Goal: Task Accomplishment & Management: Complete application form

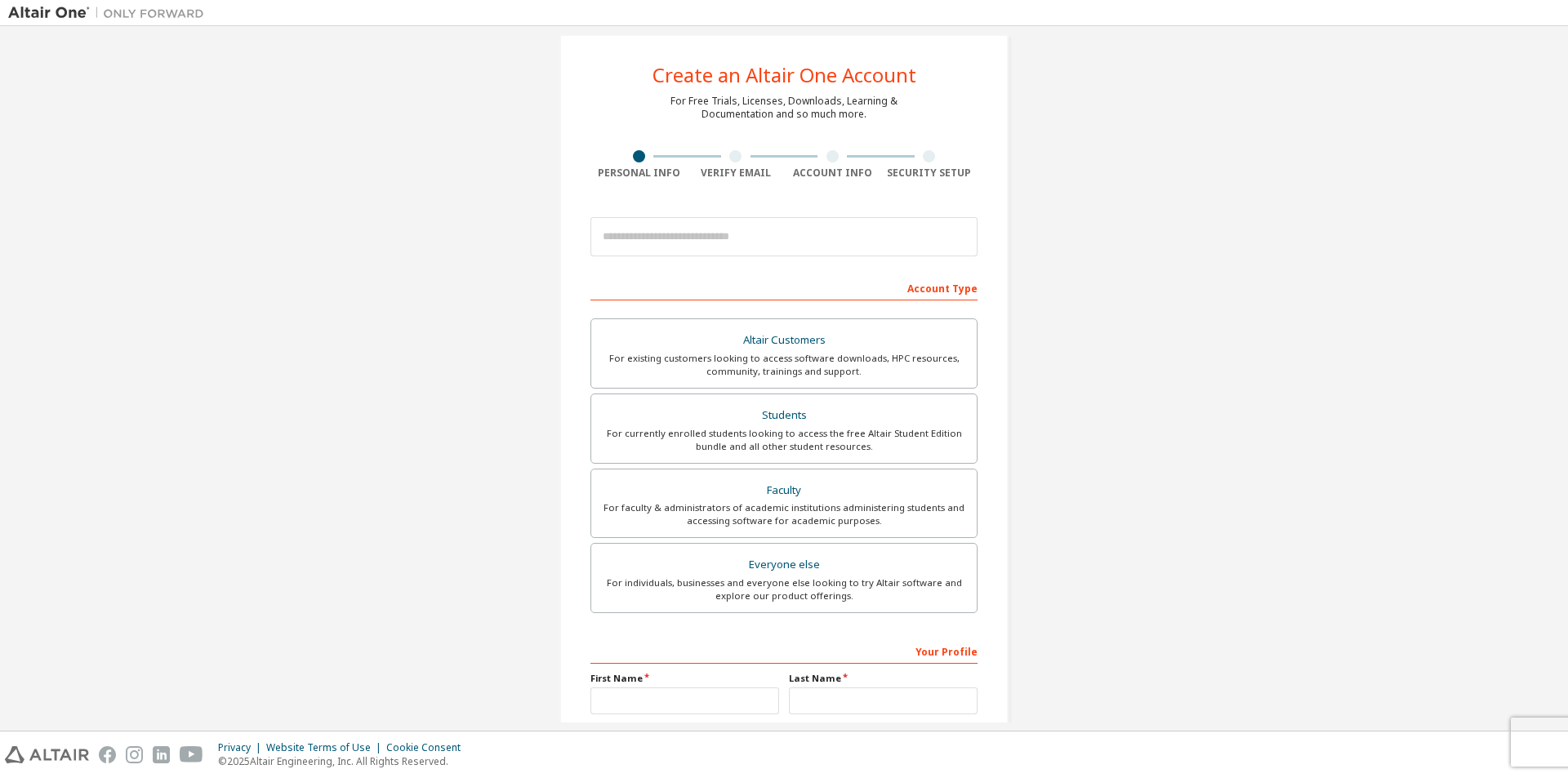
scroll to position [13, 0]
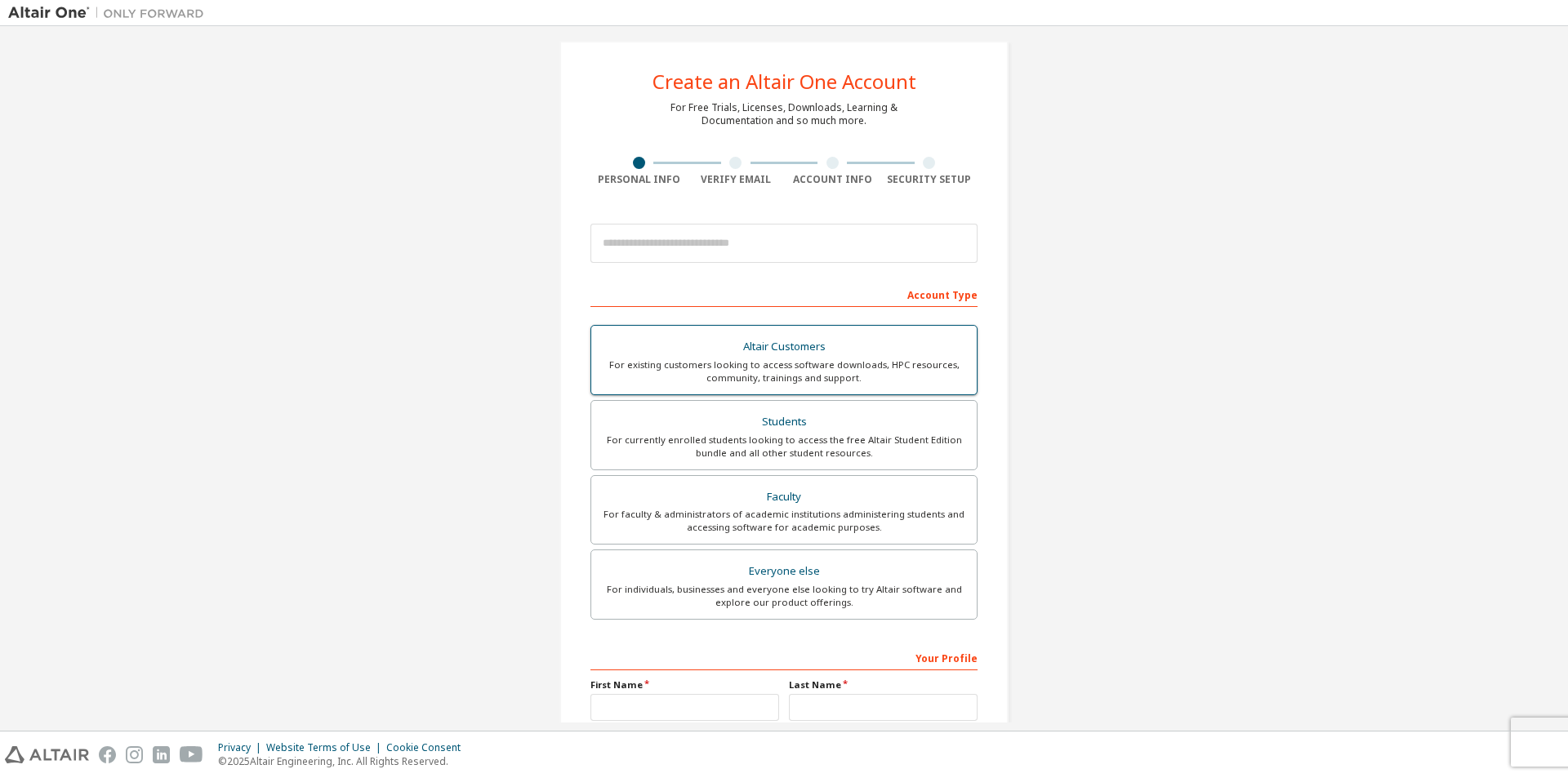
click at [815, 369] on div "For existing customers looking to access software downloads, HPC resources, com…" at bounding box center [783, 371] width 366 height 26
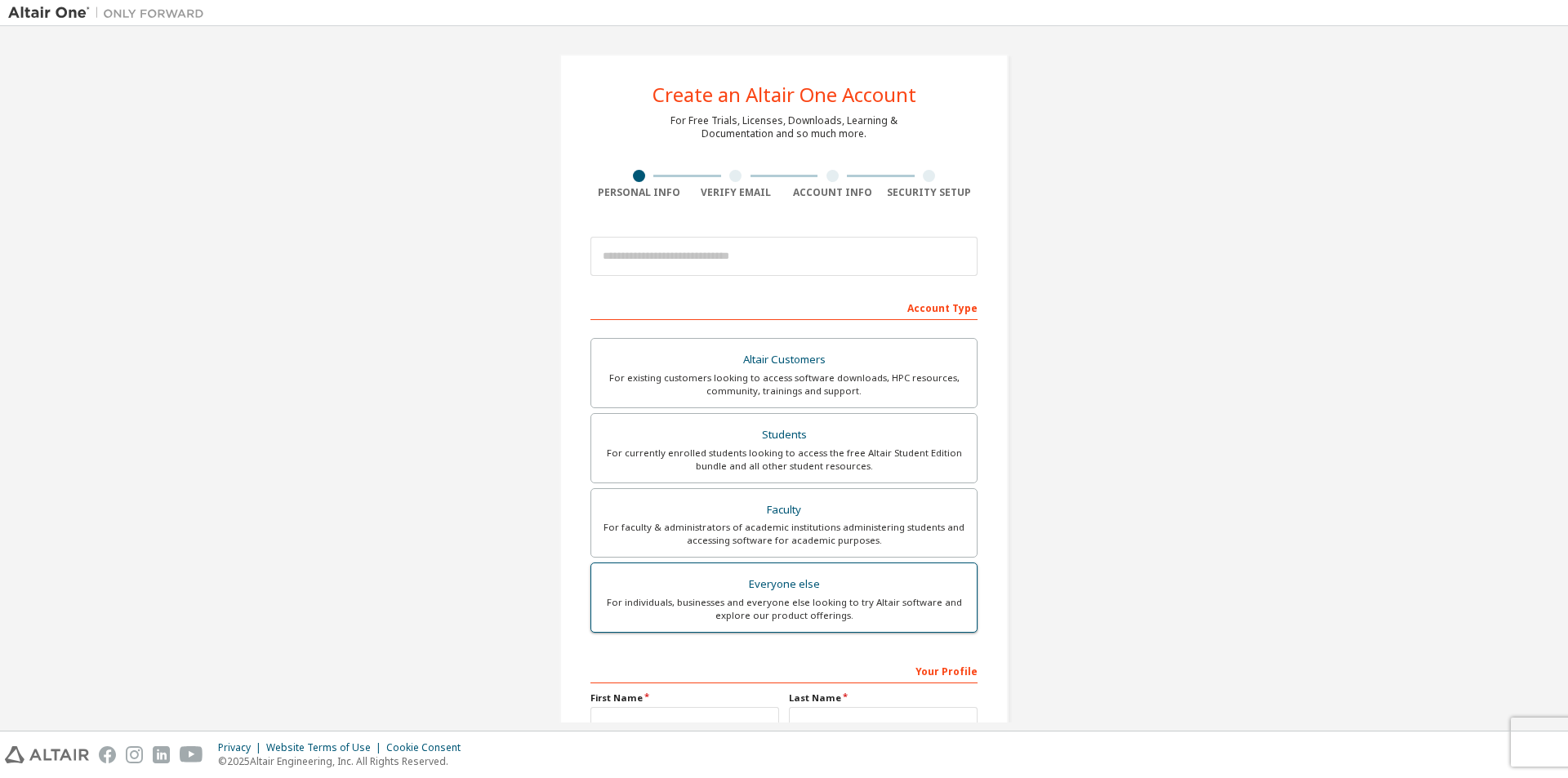
click at [868, 590] on div "Everyone else" at bounding box center [783, 585] width 366 height 23
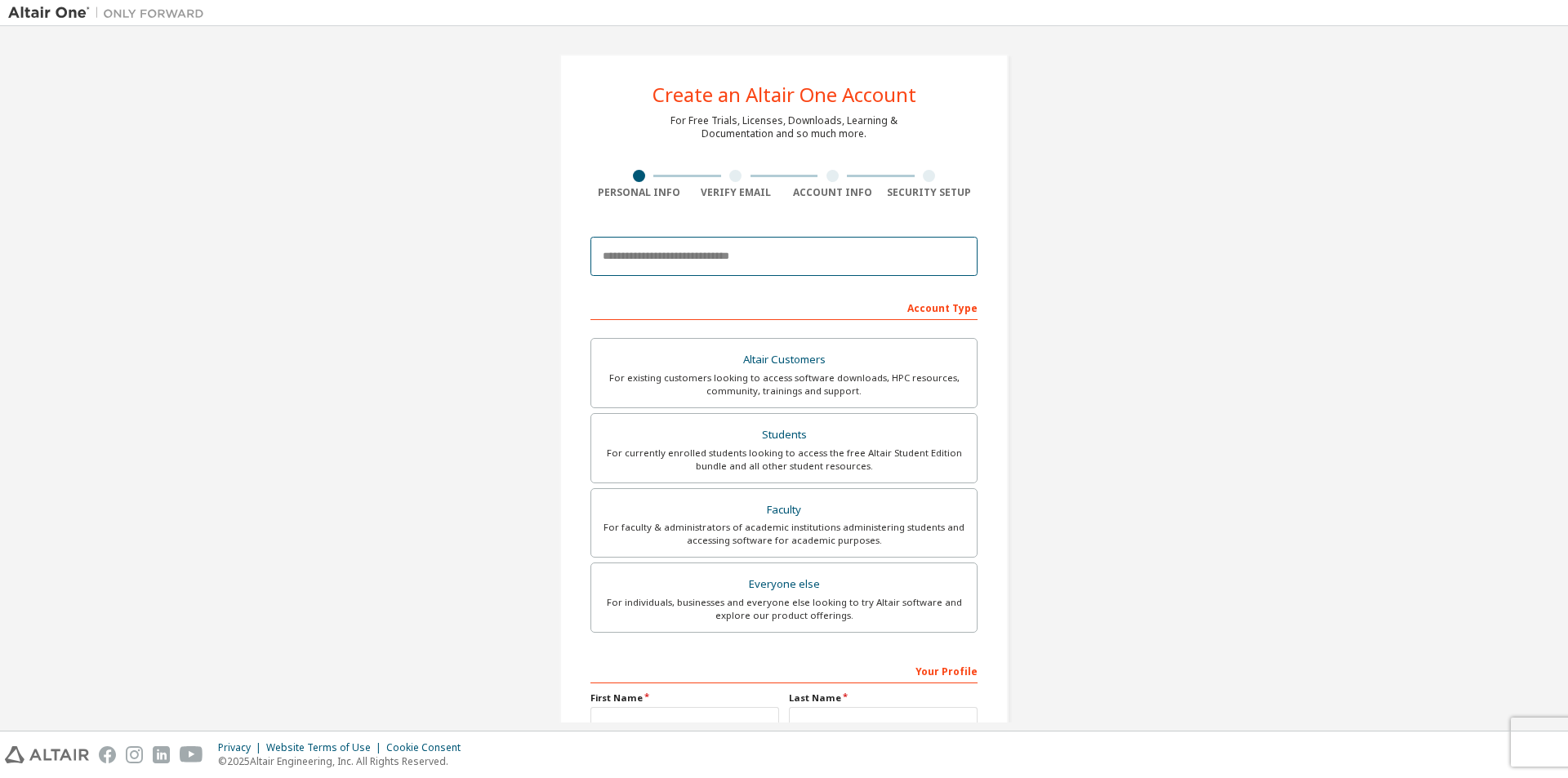
drag, startPoint x: 710, startPoint y: 264, endPoint x: 872, endPoint y: 329, distance: 174.6
click at [710, 264] on input "email" at bounding box center [784, 256] width 387 height 39
drag, startPoint x: 1182, startPoint y: 410, endPoint x: 1172, endPoint y: 408, distance: 10.2
click at [1182, 410] on div "Create an Altair One Account For Free Trials, Licenses, Downloads, Learning & D…" at bounding box center [784, 467] width 1552 height 865
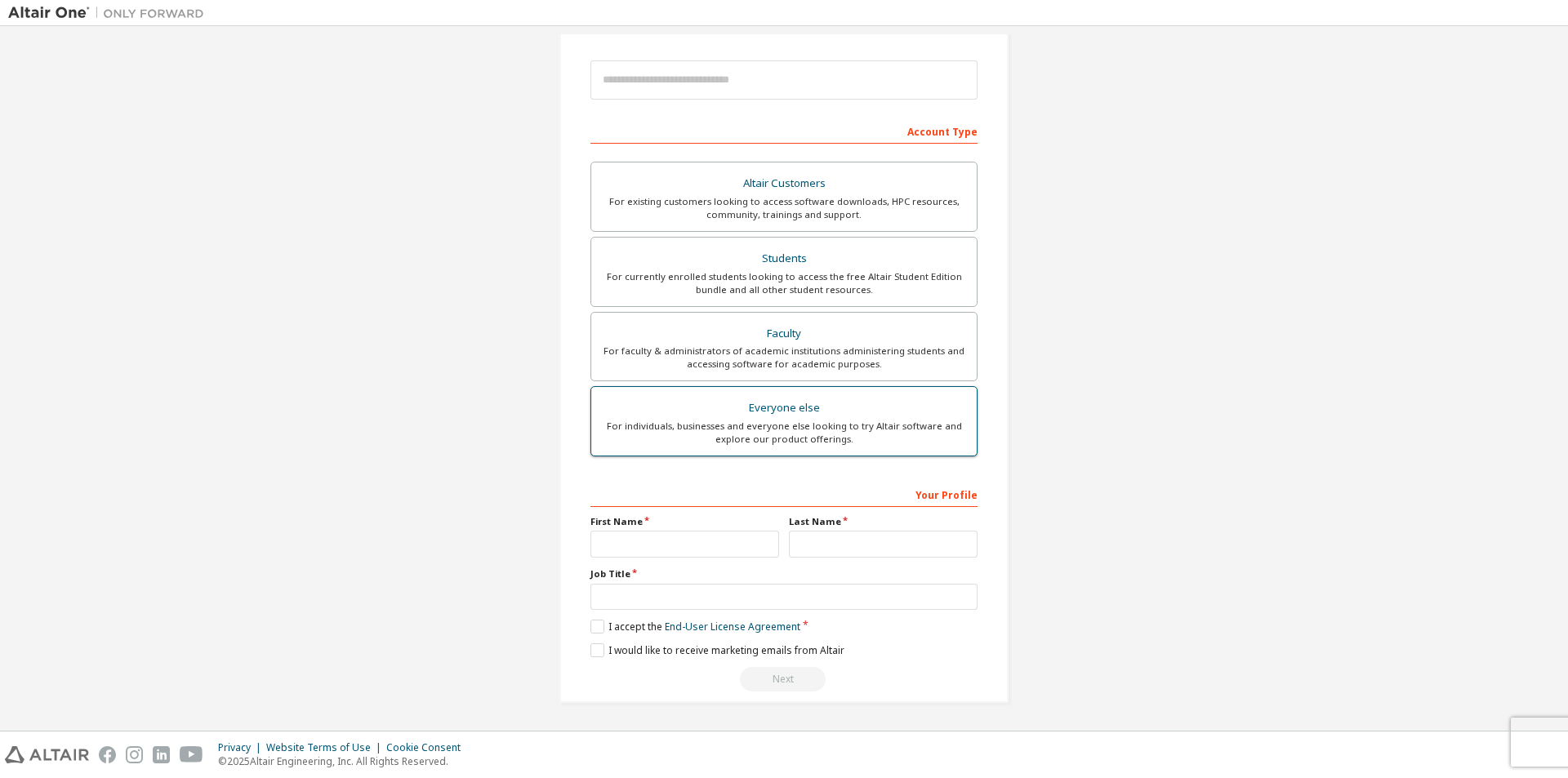
click at [824, 433] on div "For individuals, businesses and everyone else looking to try Altair software an…" at bounding box center [783, 433] width 366 height 26
click at [1280, 601] on div "Create an Altair One Account For Free Trials, Licenses, Downloads, Learning & D…" at bounding box center [784, 291] width 1552 height 865
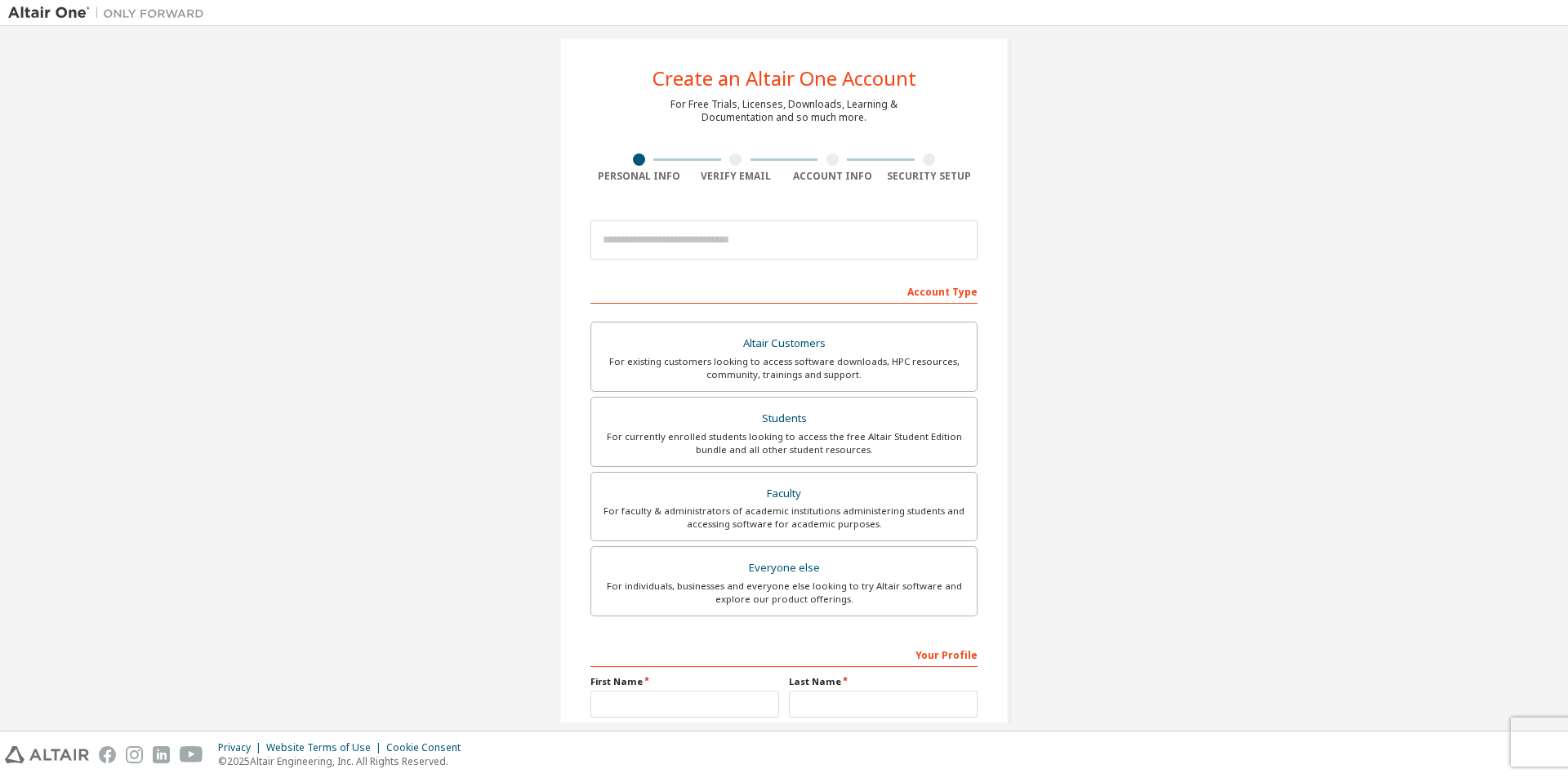
scroll to position [13, 0]
click at [803, 531] on div "For faculty & administrators of academic institutions administering students an…" at bounding box center [783, 520] width 366 height 26
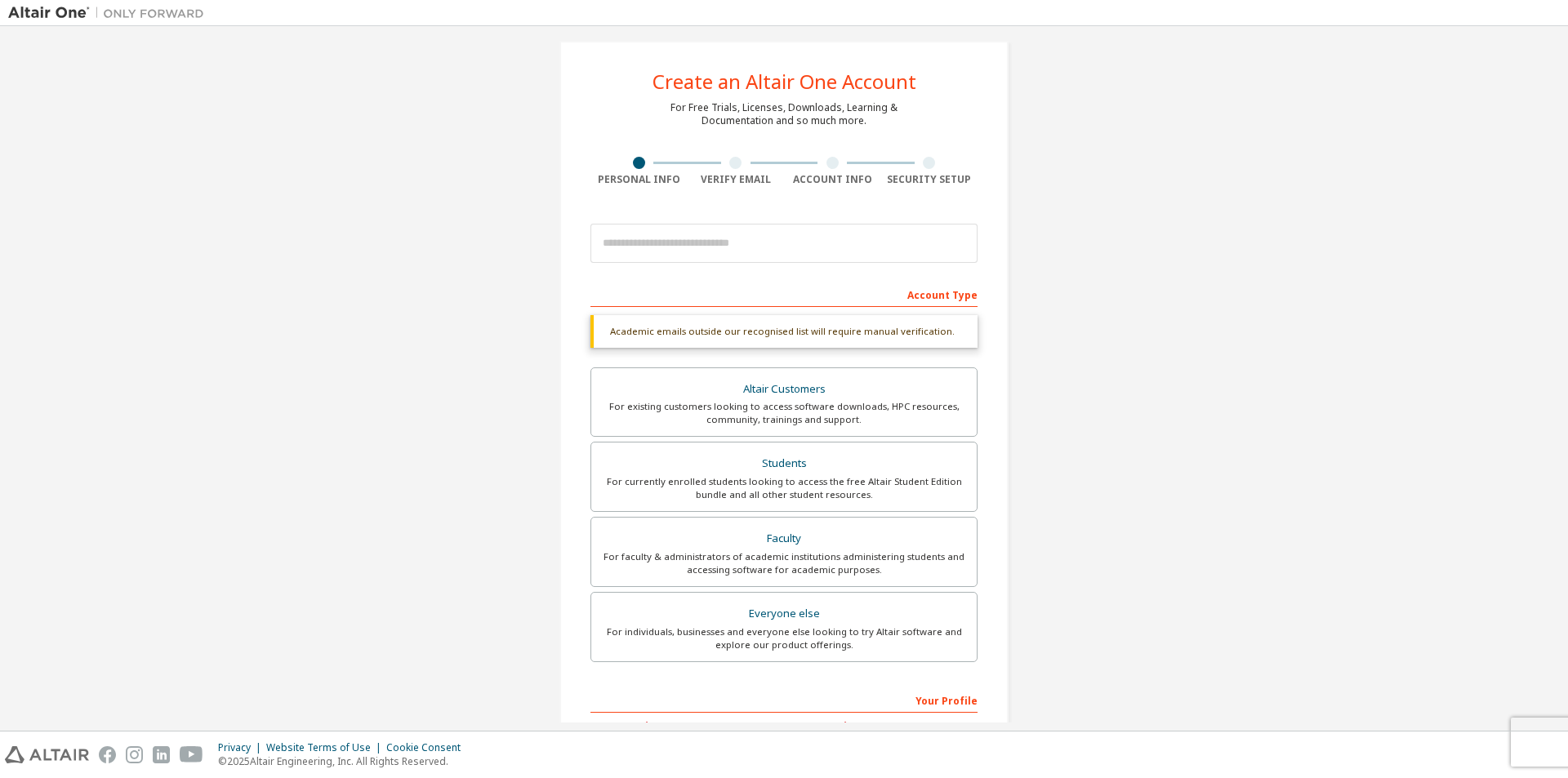
scroll to position [219, 0]
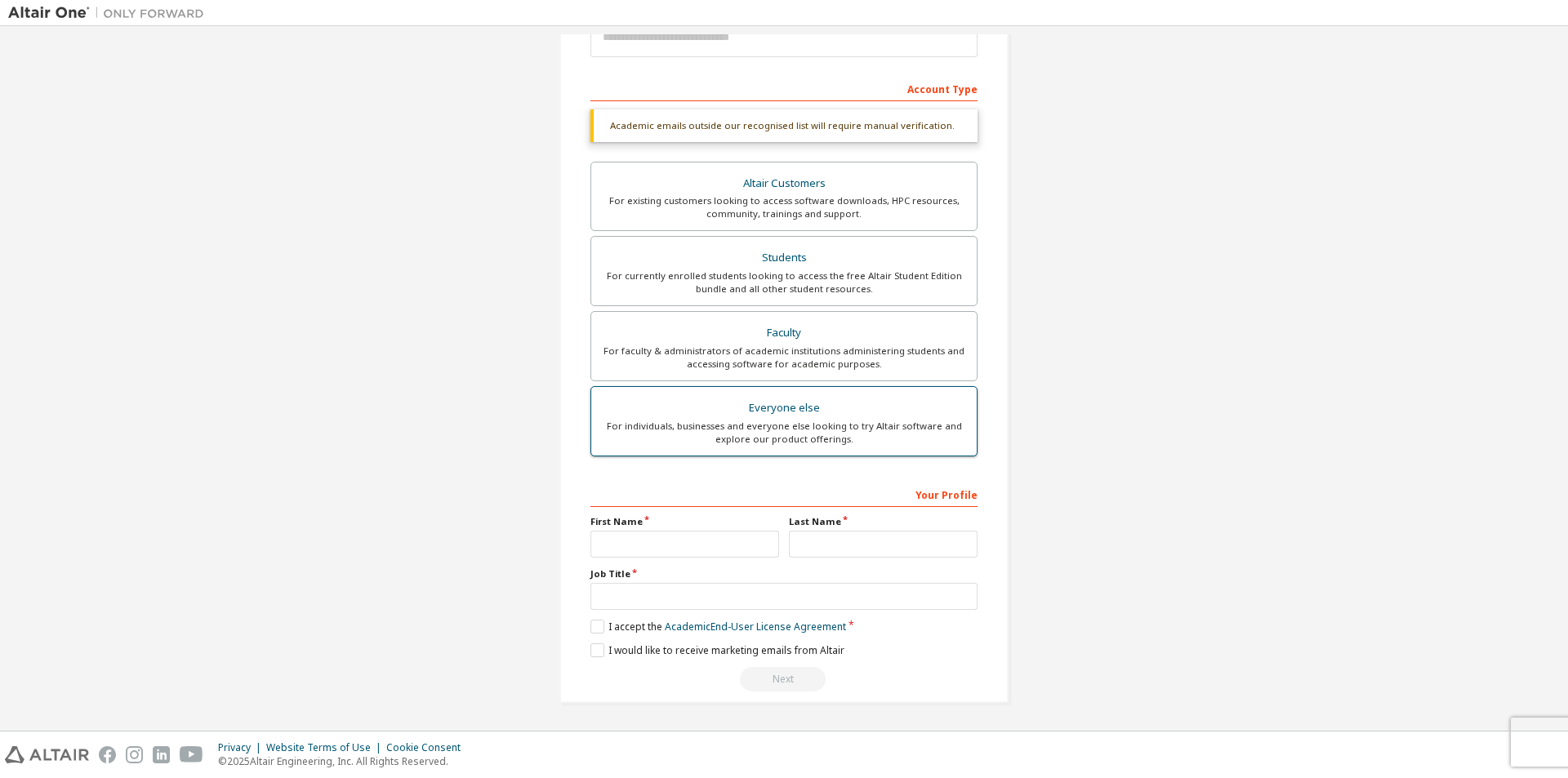
click at [798, 400] on div "Everyone else" at bounding box center [783, 408] width 366 height 23
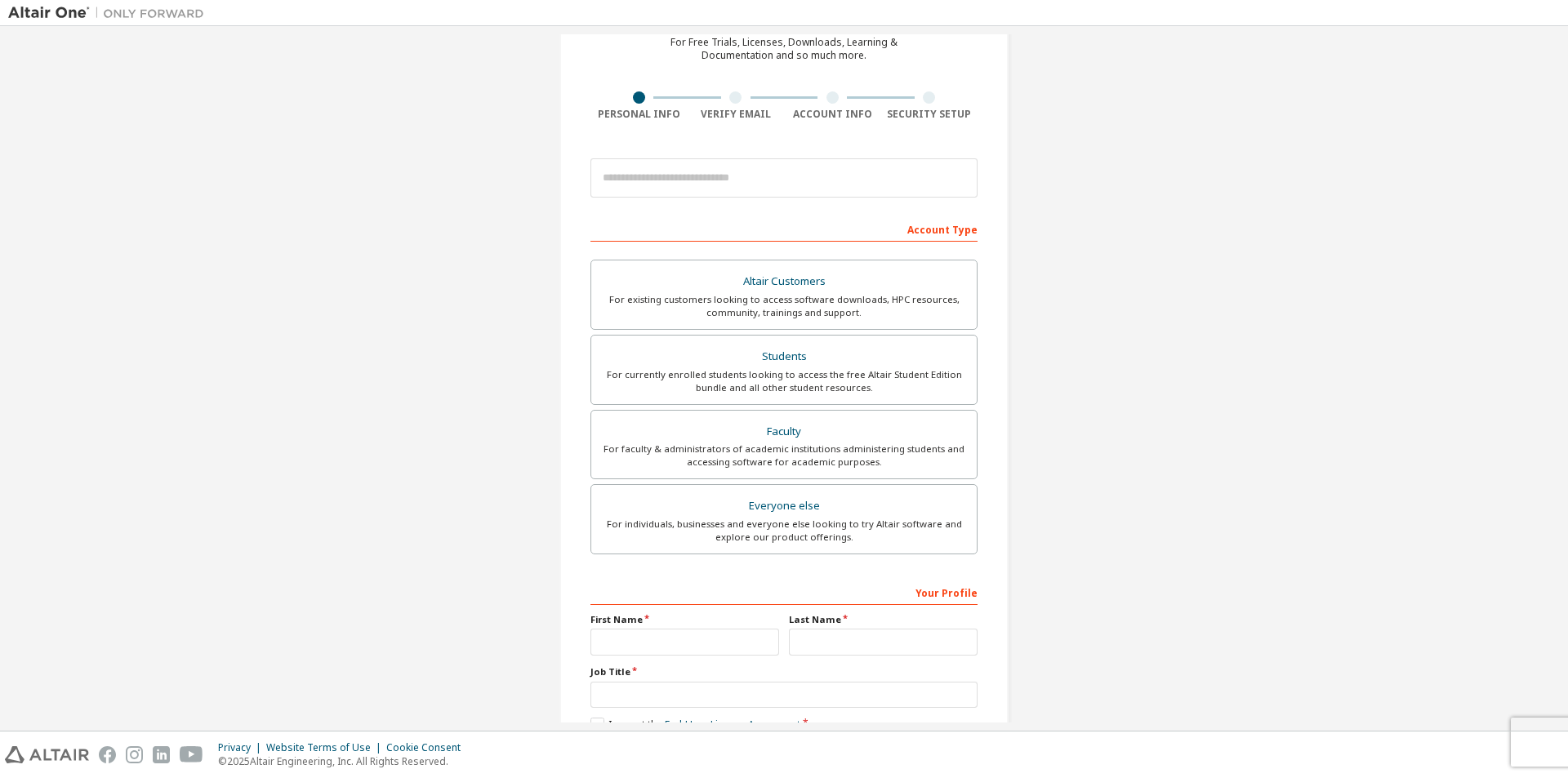
scroll to position [0, 0]
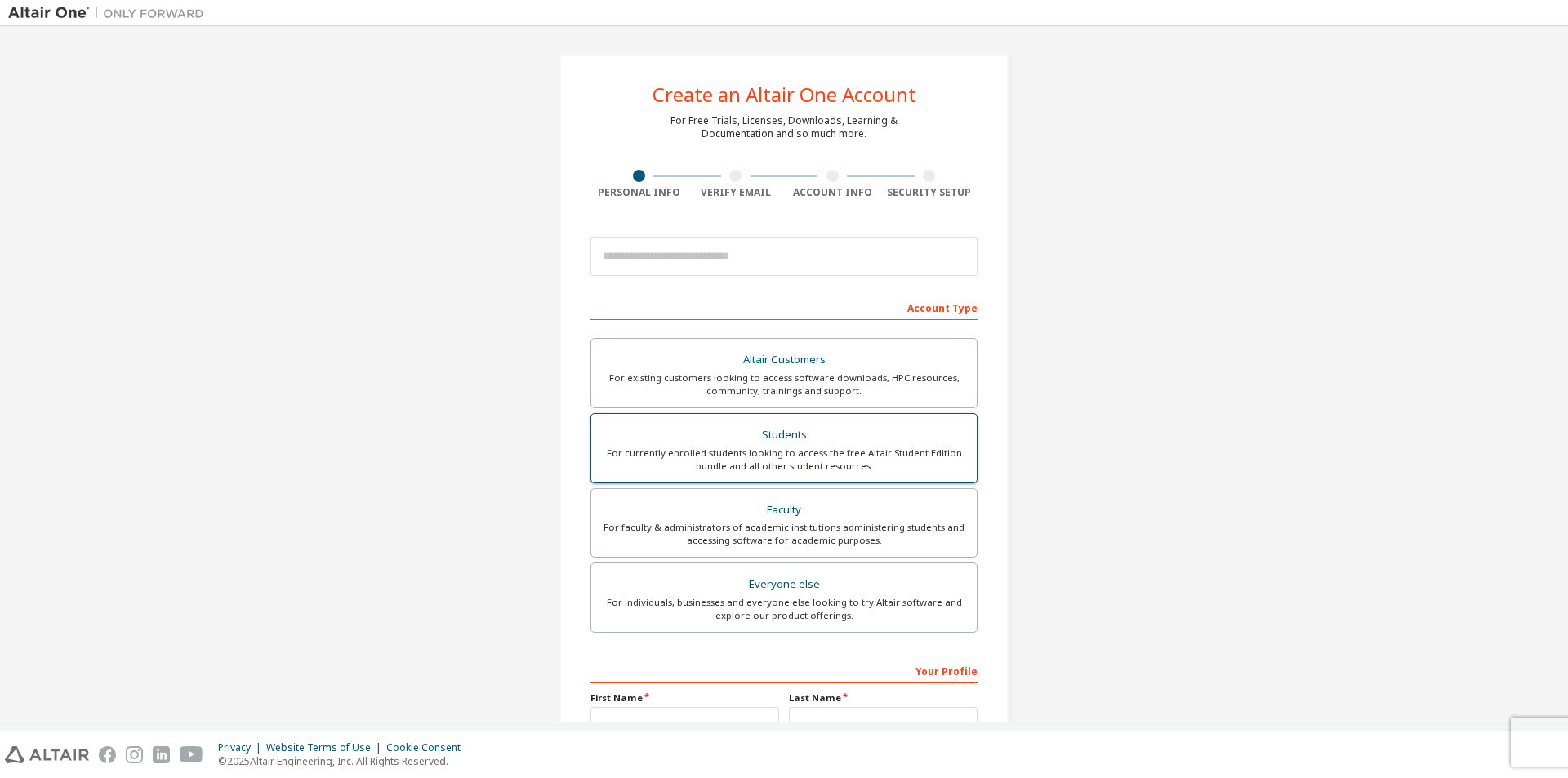
click at [858, 432] on div "Students" at bounding box center [783, 435] width 366 height 23
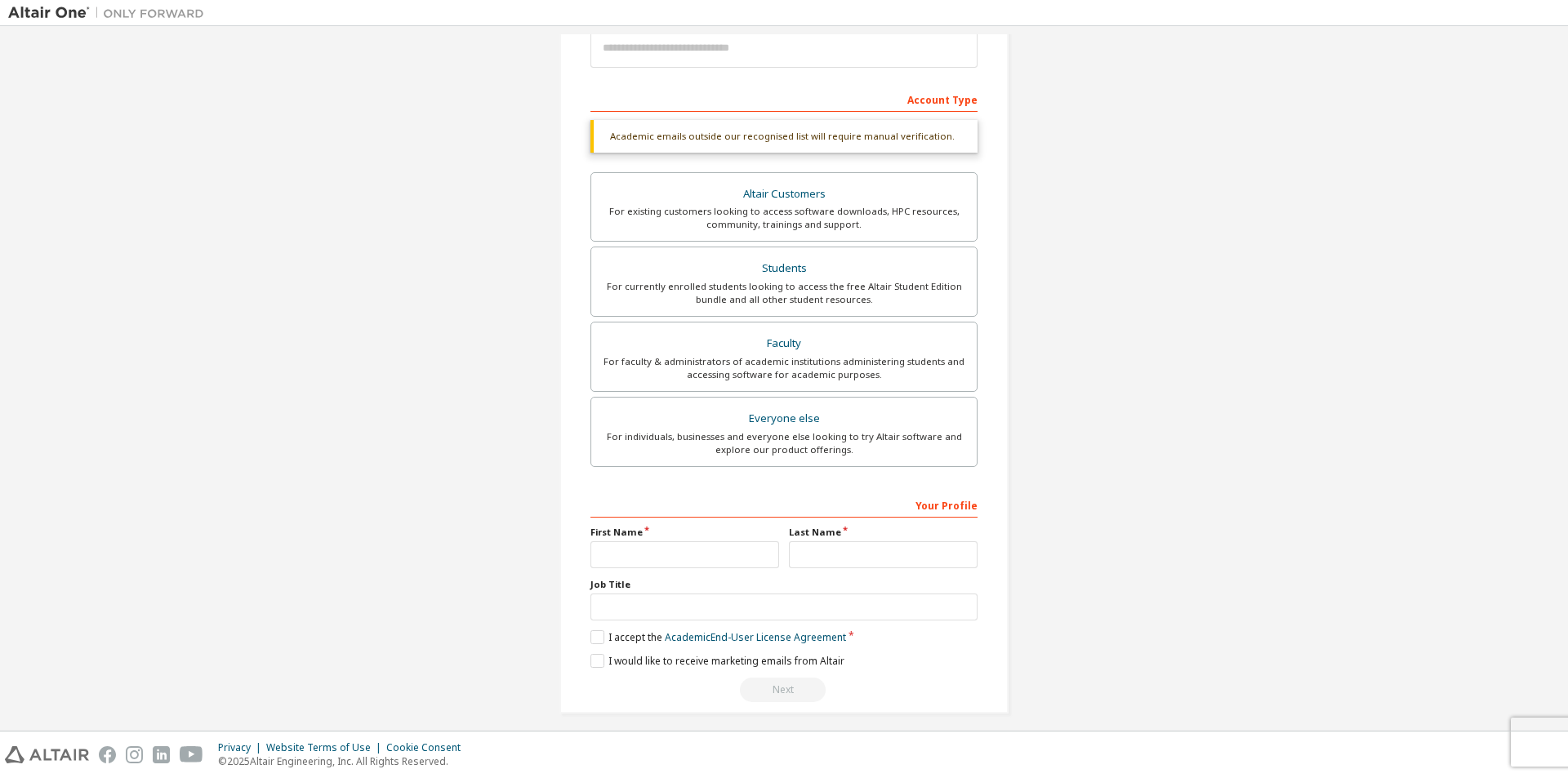
scroll to position [219, 0]
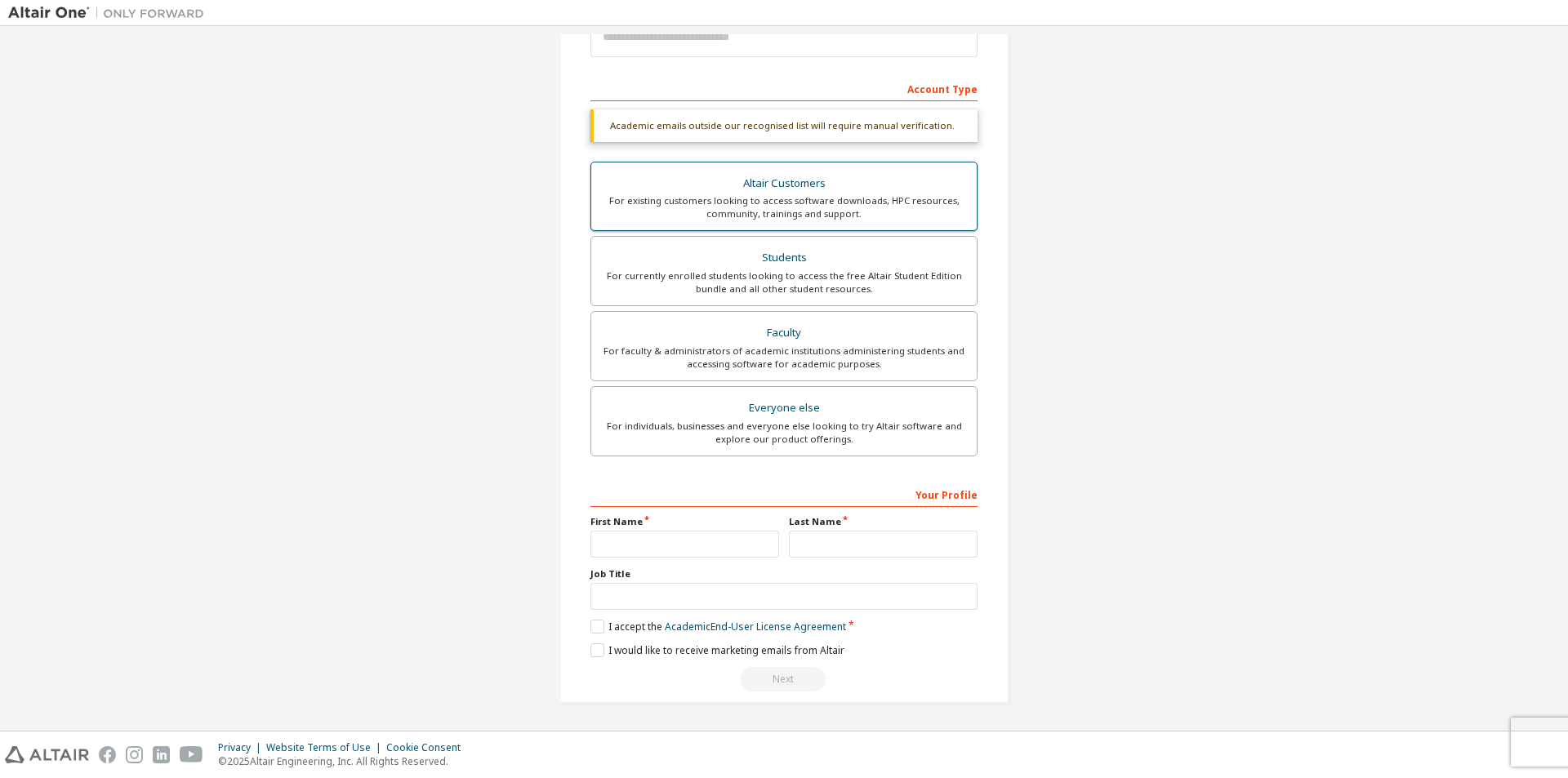
click at [750, 207] on div "For existing customers looking to access software downloads, HPC resources, com…" at bounding box center [783, 207] width 366 height 26
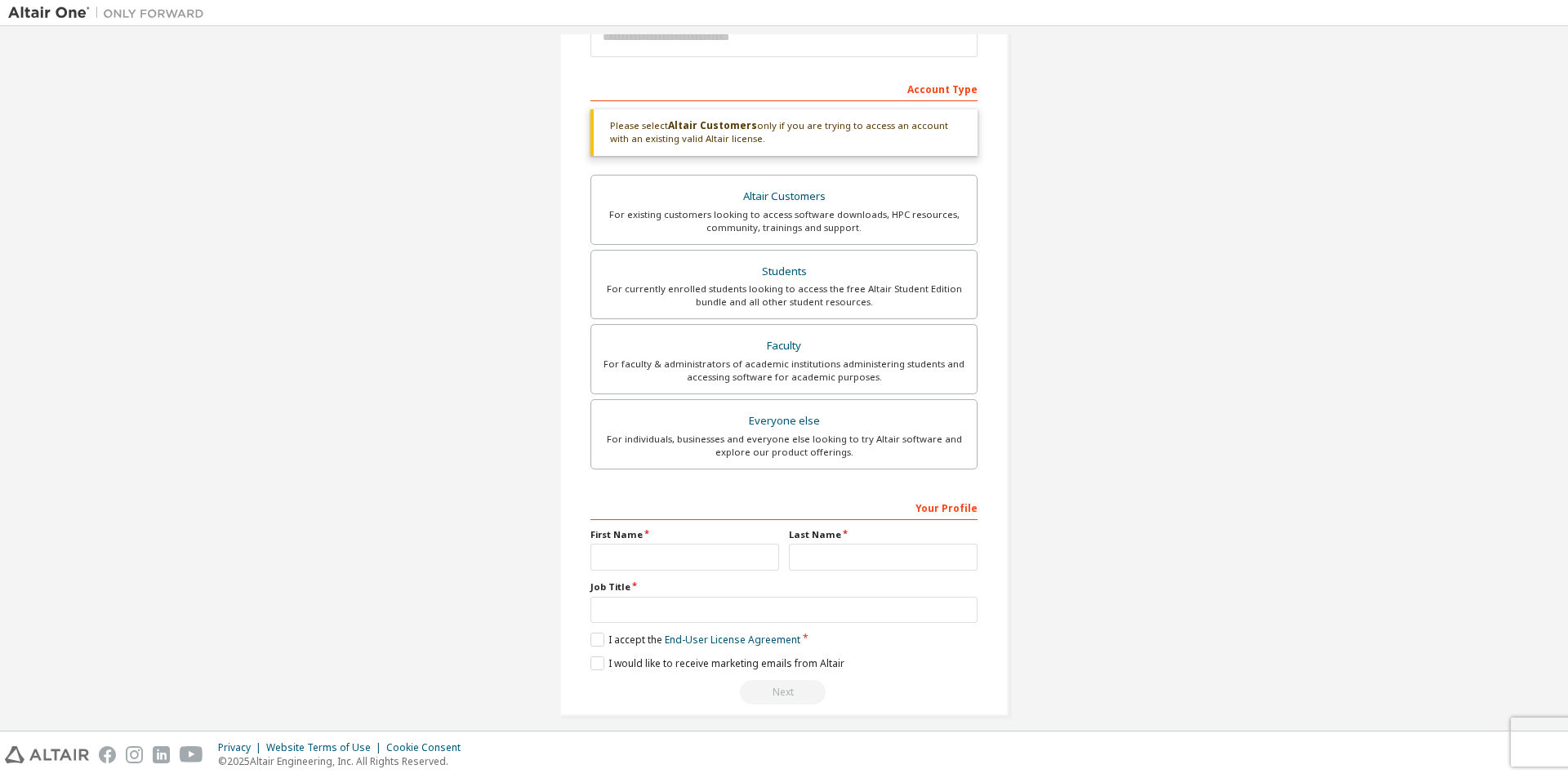
scroll to position [0, 0]
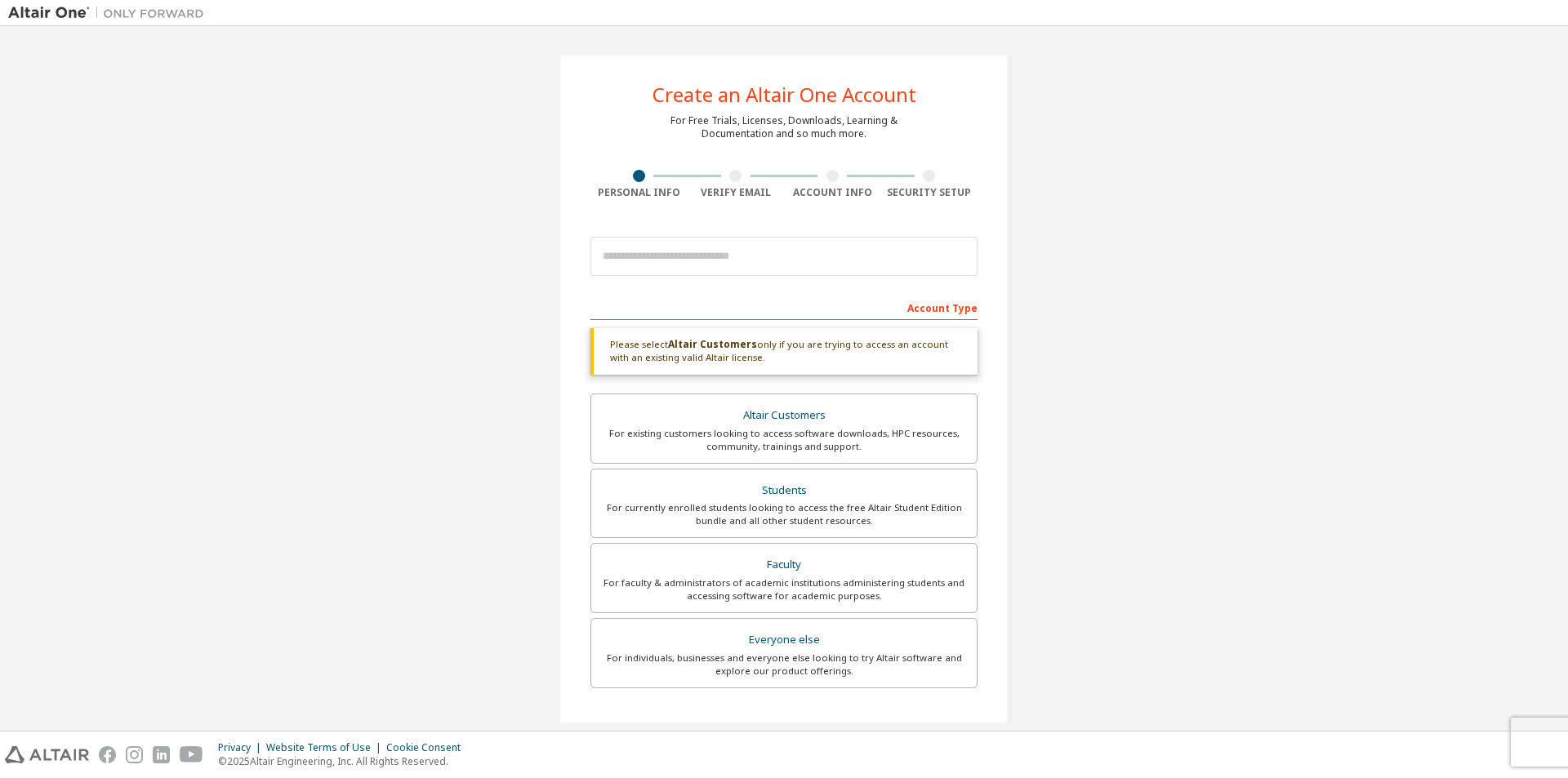
click at [1397, 253] on div "Create an Altair One Account For Free Trials, Licenses, Downloads, Learning & D…" at bounding box center [784, 494] width 1552 height 920
